Goal: Go to known website: Access a specific website the user already knows

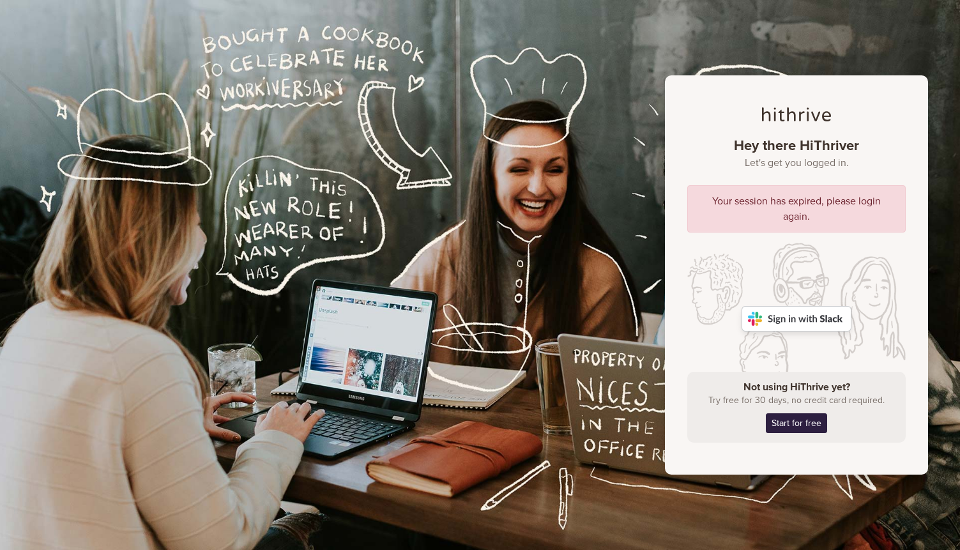
click at [787, 317] on img at bounding box center [796, 319] width 110 height 26
